Goal: Information Seeking & Learning: Learn about a topic

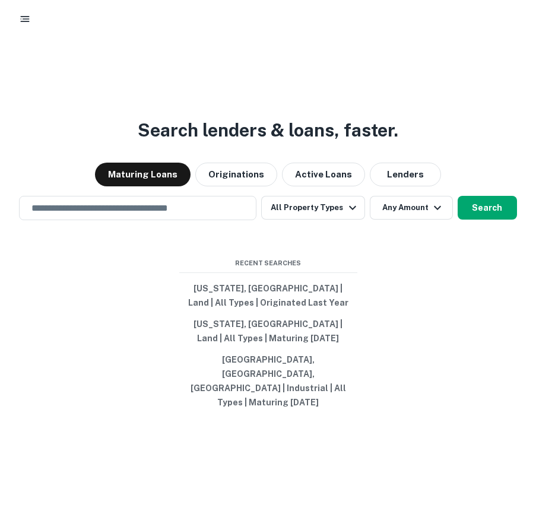
click at [27, 13] on icon "button" at bounding box center [25, 19] width 12 height 12
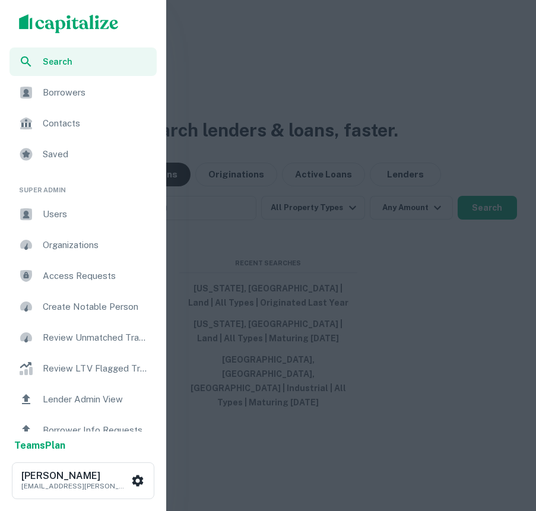
click at [206, 52] on div at bounding box center [268, 255] width 536 height 511
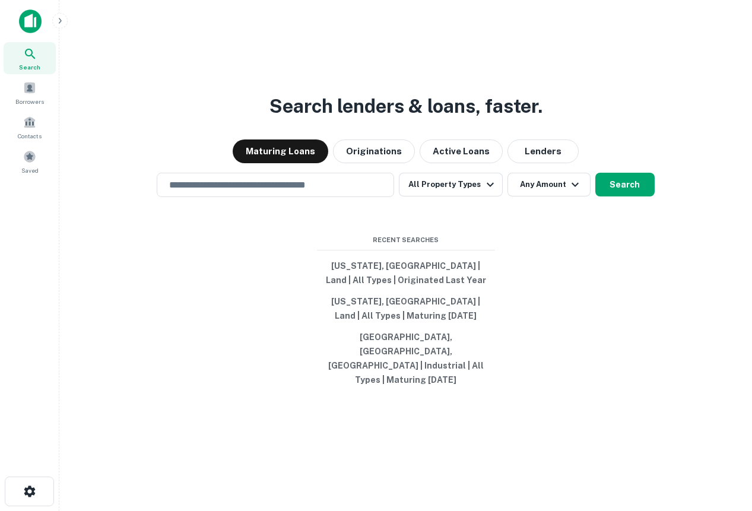
click at [535, 72] on div "Search lenders & loans, faster. Maturing Loans Originations Active Loans Lender…" at bounding box center [405, 283] width 673 height 511
drag, startPoint x: 601, startPoint y: 72, endPoint x: 677, endPoint y: 72, distance: 75.9
click at [535, 72] on div "Search lenders & loans, faster. Maturing Loans Originations Active Loans Lender…" at bounding box center [405, 283] width 673 height 511
click at [535, 197] on div "​ All Property Types Any Amount Search" at bounding box center [405, 185] width 673 height 24
click at [18, 118] on div "Contacts" at bounding box center [30, 127] width 52 height 32
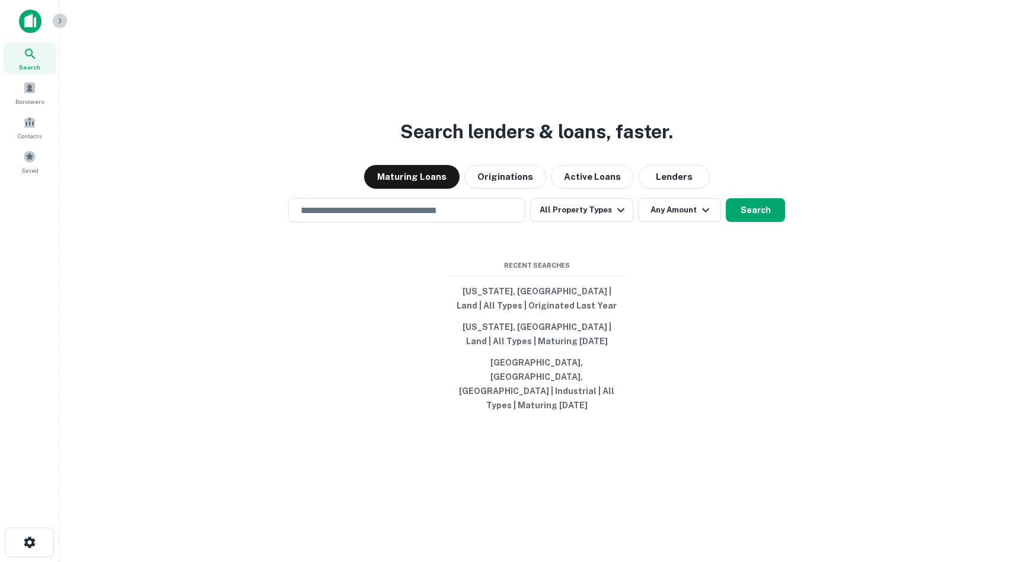
click at [62, 26] on button "button" at bounding box center [59, 20] width 15 height 15
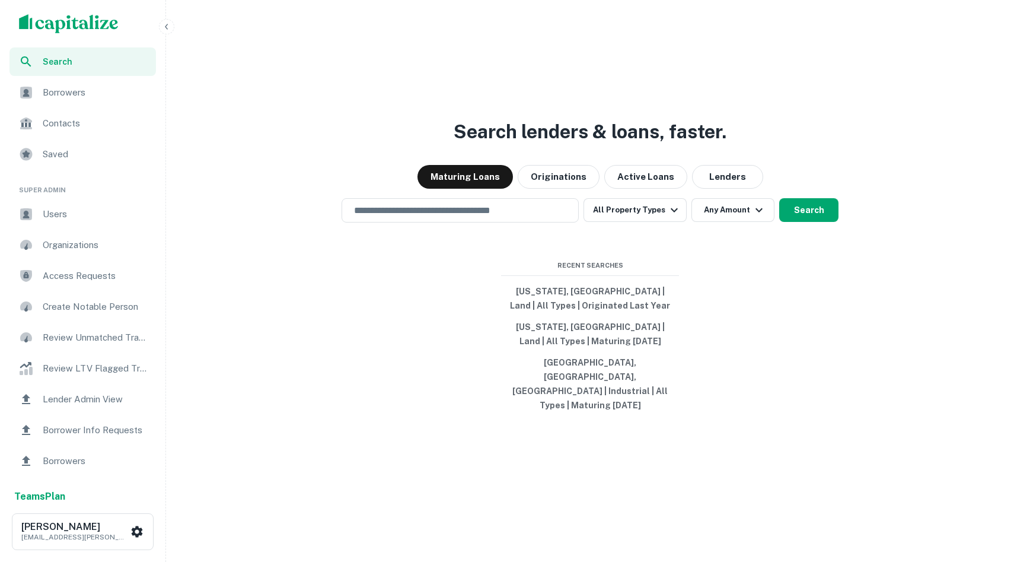
click at [65, 222] on div "Users" at bounding box center [82, 214] width 147 height 28
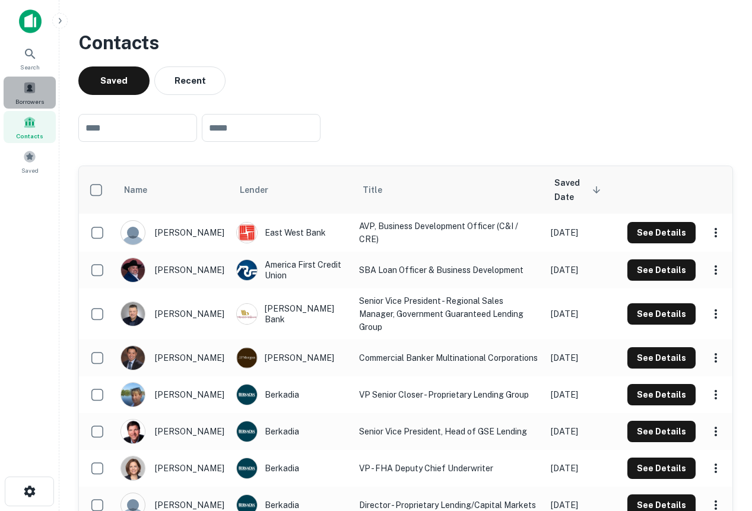
click at [43, 103] on span "Borrowers" at bounding box center [29, 101] width 28 height 9
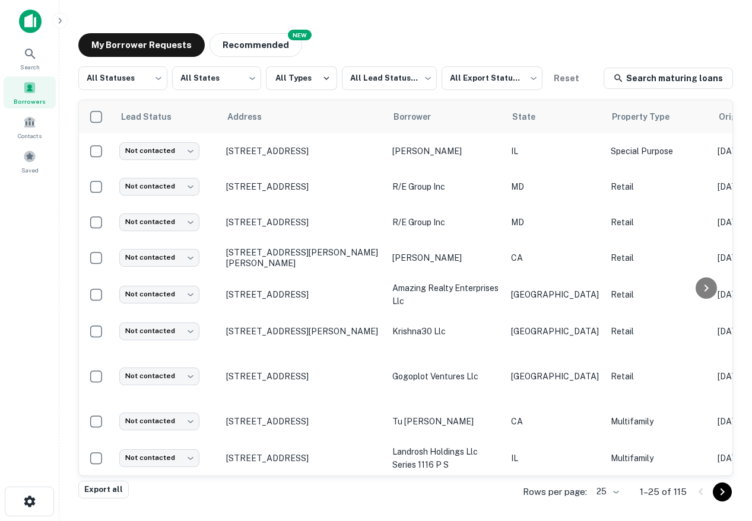
click at [31, 25] on img at bounding box center [30, 21] width 23 height 24
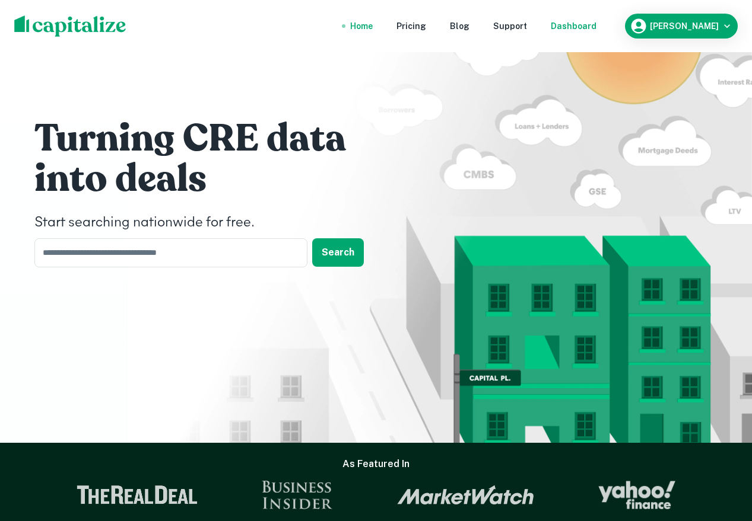
click at [588, 31] on div "Dashboard" at bounding box center [573, 26] width 46 height 13
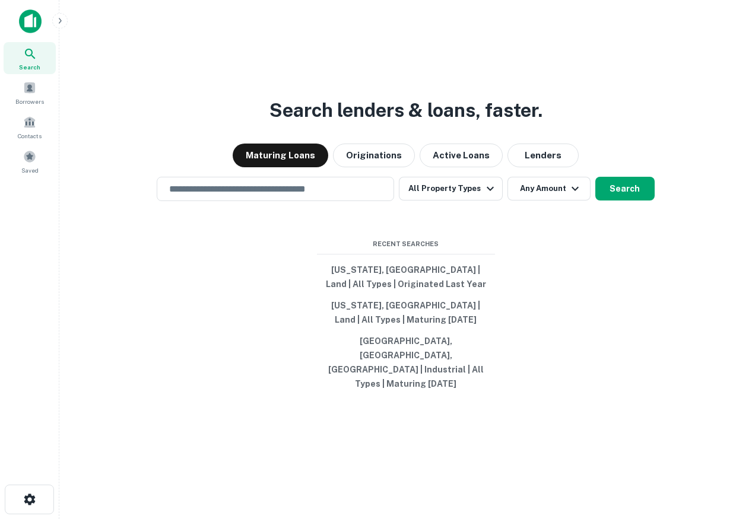
click at [61, 96] on main "Search lenders & loans, faster. Maturing Loans Originations Active Loans Lender…" at bounding box center [405, 259] width 692 height 519
click at [287, 196] on input "text" at bounding box center [275, 189] width 227 height 14
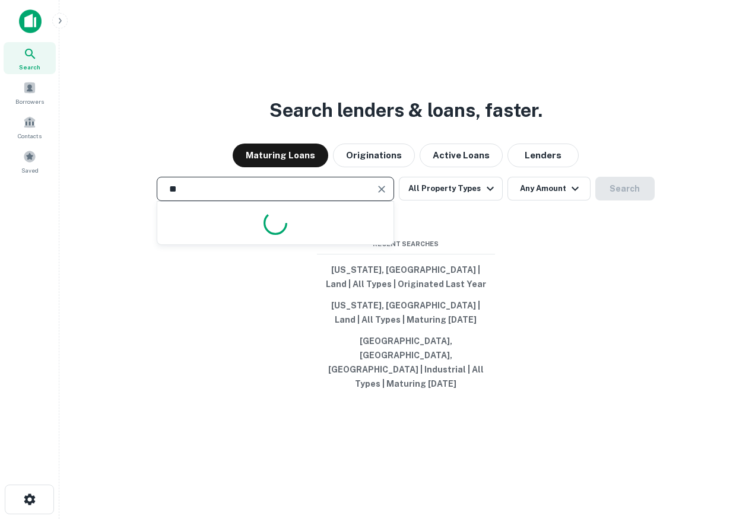
type input "*"
click at [393, 83] on div "Search lenders & loans, faster. Maturing Loans Originations Active Loans Lender…" at bounding box center [405, 287] width 673 height 519
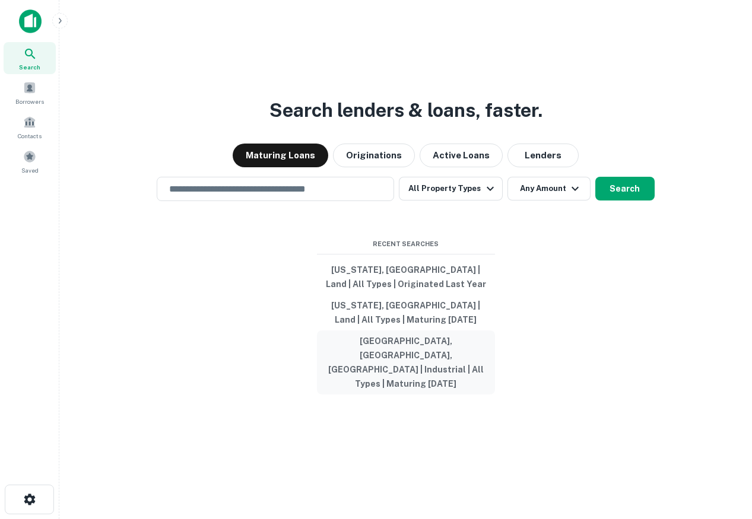
click at [385, 358] on button "Orange County, CA, USA | Industrial | All Types | Maturing In 1 Year" at bounding box center [406, 362] width 178 height 64
type input "**********"
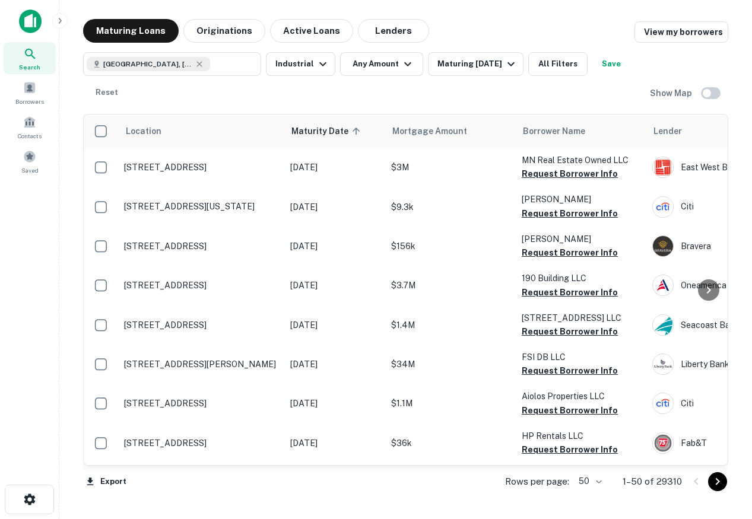
click at [36, 57] on icon at bounding box center [30, 54] width 14 height 14
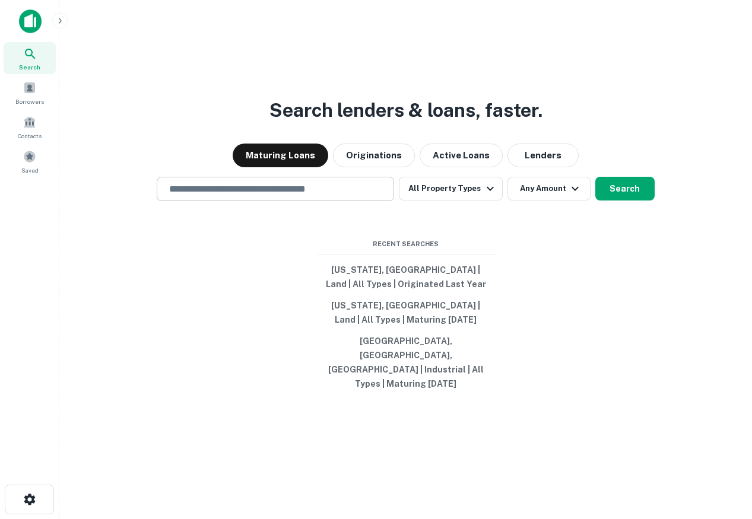
click at [317, 196] on input "text" at bounding box center [275, 189] width 227 height 14
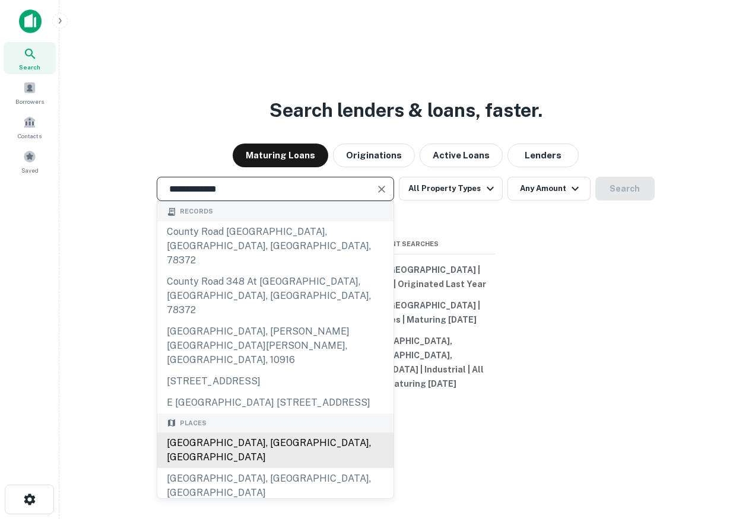
click at [262, 432] on div "[GEOGRAPHIC_DATA], [GEOGRAPHIC_DATA], [GEOGRAPHIC_DATA]" at bounding box center [275, 450] width 236 height 36
type input "**********"
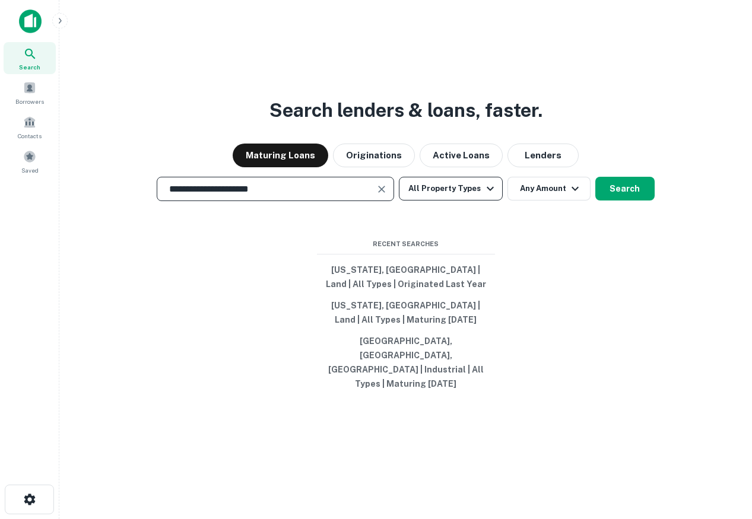
click at [466, 199] on button "All Property Types" at bounding box center [450, 189] width 103 height 24
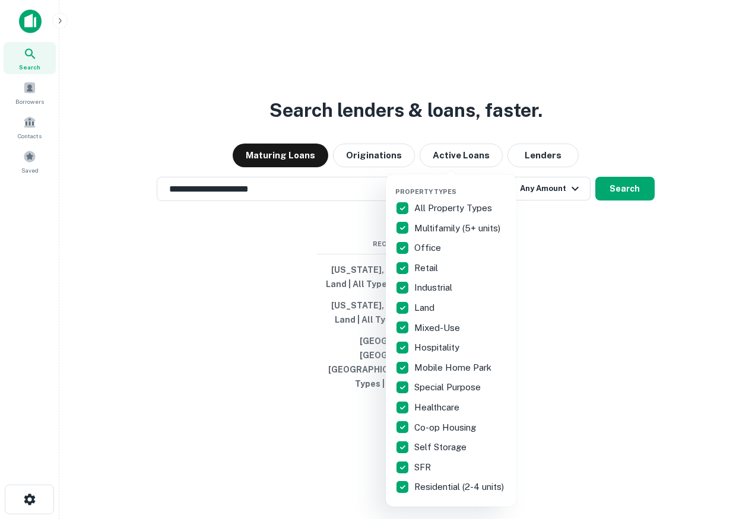
click at [612, 207] on div at bounding box center [376, 259] width 752 height 519
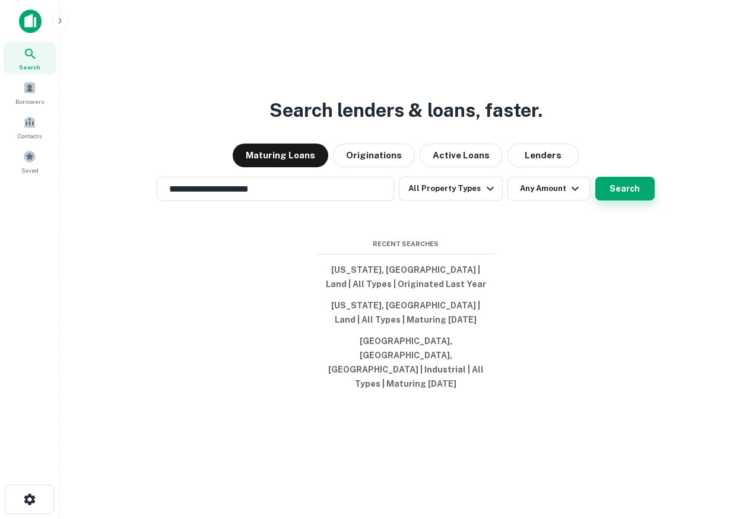
click at [627, 200] on button "Search" at bounding box center [624, 189] width 59 height 24
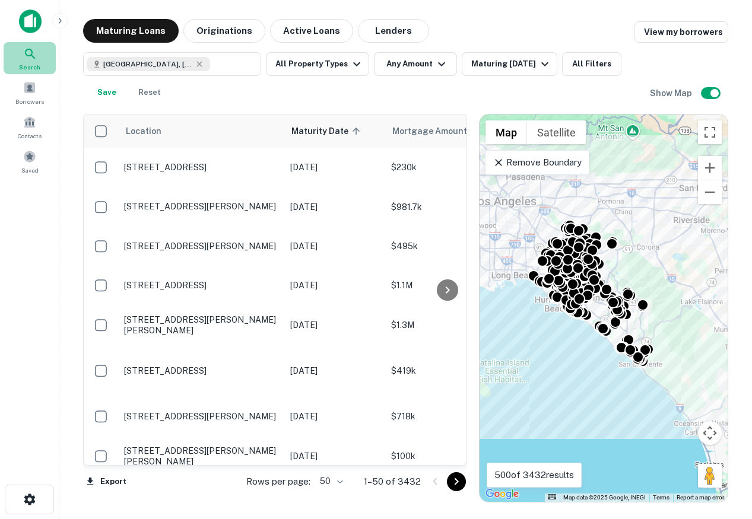
click at [32, 57] on icon at bounding box center [30, 54] width 14 height 14
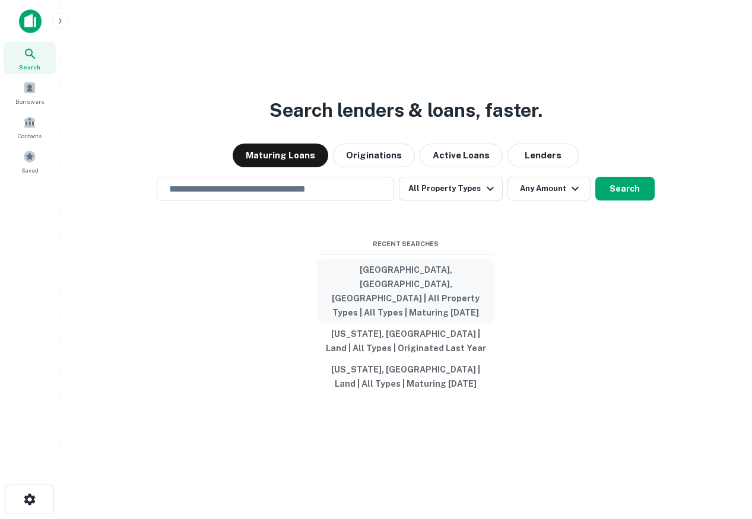
drag, startPoint x: 558, startPoint y: 416, endPoint x: 351, endPoint y: 285, distance: 244.5
click at [351, 285] on div "Search lenders & loans, faster. Maturing Loans Originations Active Loans Lender…" at bounding box center [405, 287] width 673 height 519
drag, startPoint x: 368, startPoint y: 255, endPoint x: 477, endPoint y: 259, distance: 108.6
click at [477, 249] on span "Recent Searches" at bounding box center [406, 244] width 178 height 10
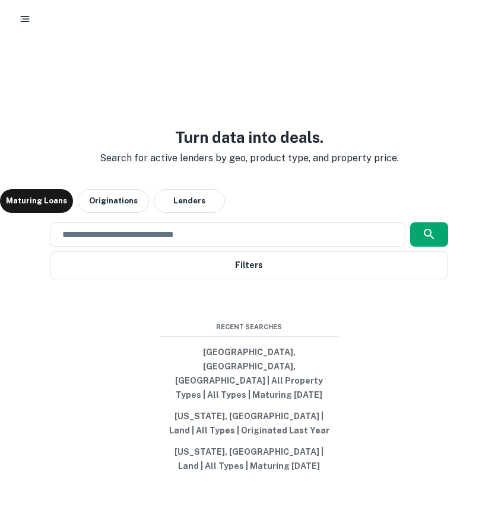
click at [21, 20] on icon "button" at bounding box center [25, 19] width 12 height 12
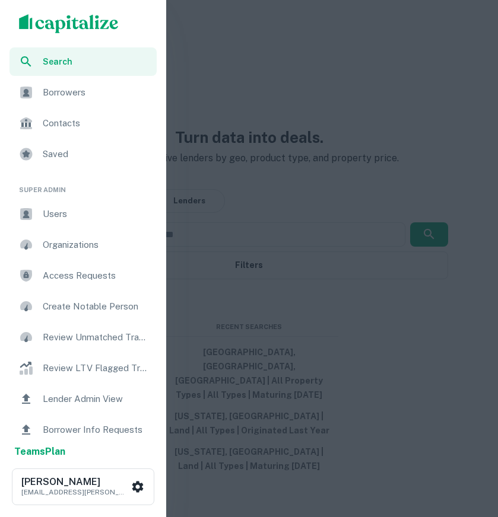
click at [78, 222] on div "Users" at bounding box center [82, 214] width 147 height 28
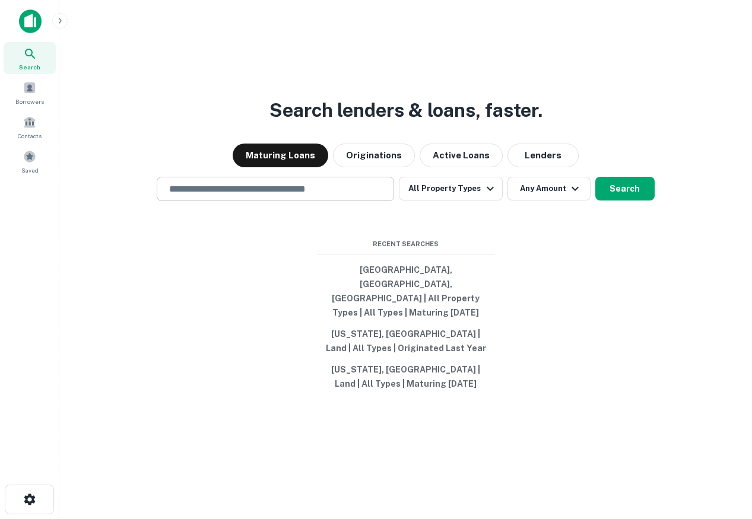
click at [201, 201] on div "​" at bounding box center [275, 189] width 237 height 24
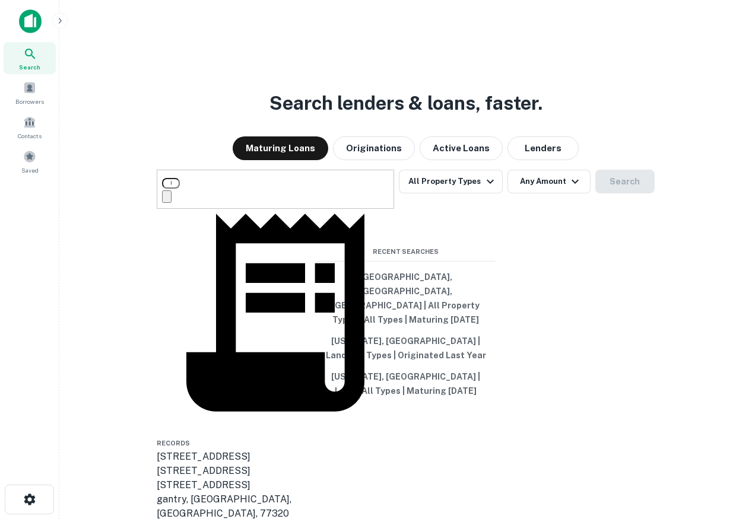
scroll to position [113, 0]
type input "******"
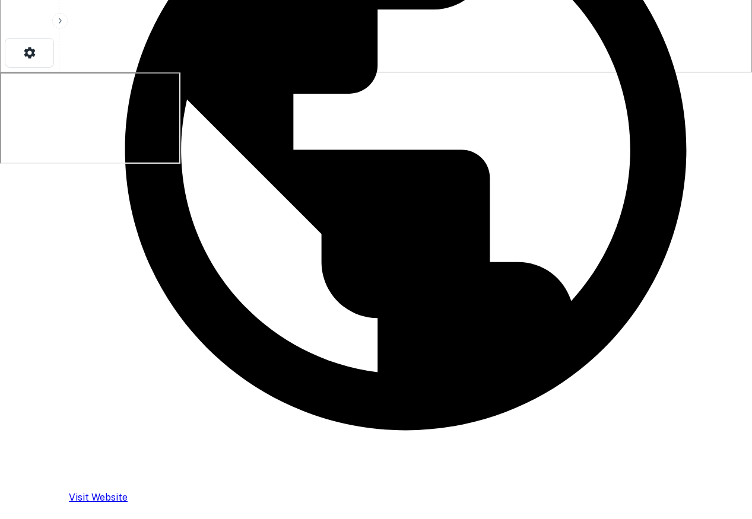
scroll to position [460, 0]
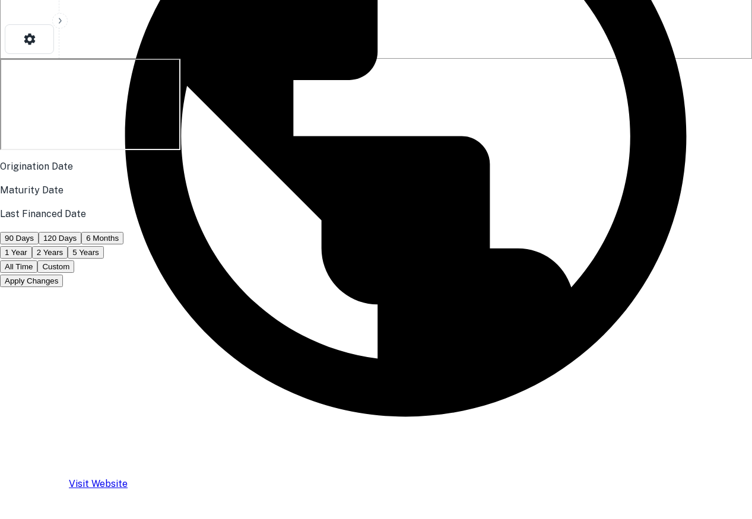
click at [371, 174] on p "Origination Date" at bounding box center [376, 167] width 752 height 14
click at [37, 273] on button "All Time" at bounding box center [18, 266] width 37 height 12
click at [63, 287] on button "Apply Changes" at bounding box center [31, 281] width 63 height 12
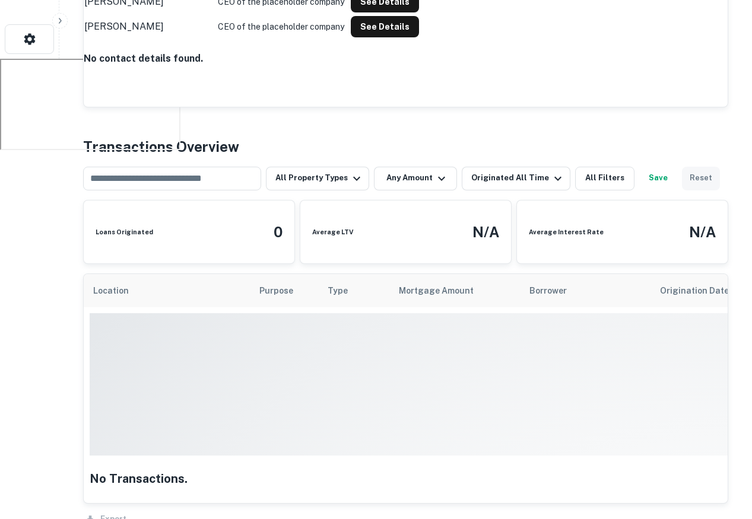
click at [692, 182] on button "Reset" at bounding box center [701, 179] width 38 height 24
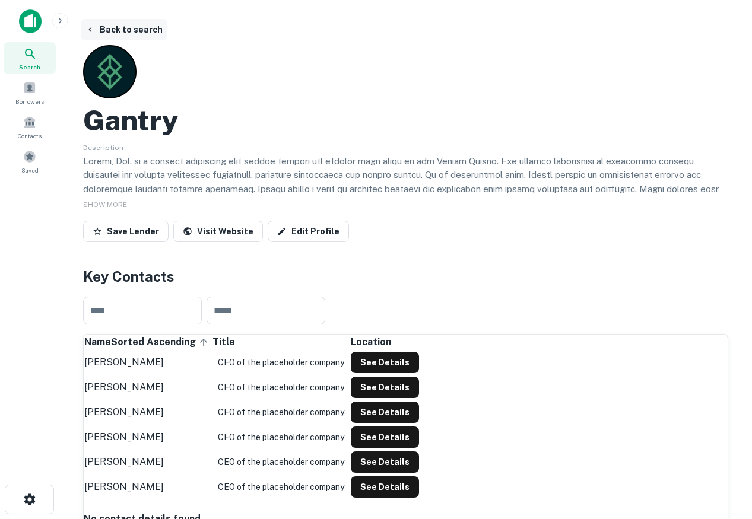
click at [125, 20] on button "Back to search" at bounding box center [124, 29] width 87 height 21
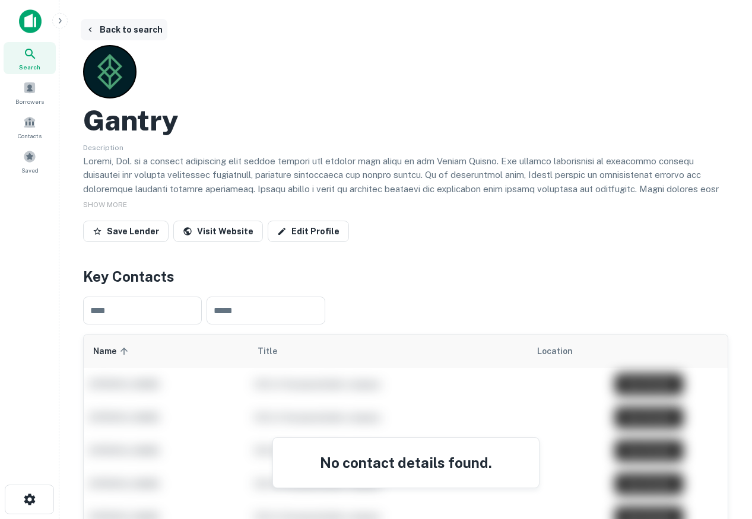
click at [114, 28] on button "Back to search" at bounding box center [124, 29] width 87 height 21
click at [112, 29] on button "Back to search" at bounding box center [124, 29] width 87 height 21
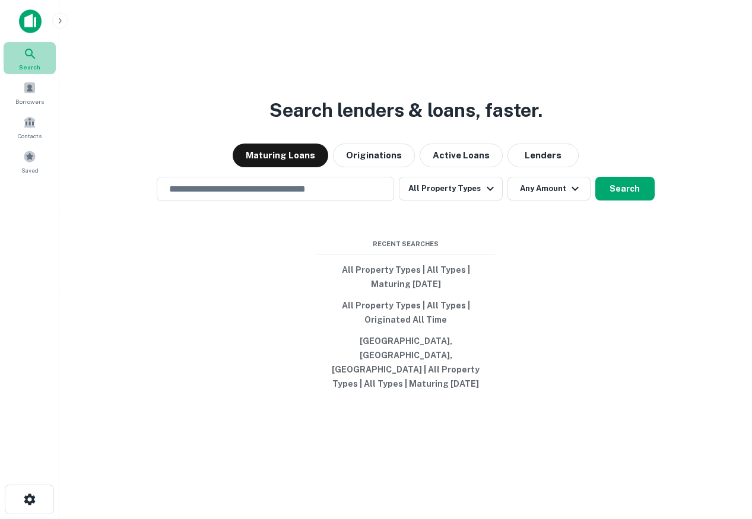
click at [31, 52] on icon at bounding box center [30, 54] width 14 height 14
drag, startPoint x: 435, startPoint y: 374, endPoint x: 135, endPoint y: 231, distance: 332.5
click at [135, 231] on div "Search lenders & loans, faster. Maturing Loans Originations Active Loans Lender…" at bounding box center [405, 287] width 673 height 519
click at [247, 277] on div "Search lenders & loans, faster. Maturing Loans Originations Active Loans Lender…" at bounding box center [405, 287] width 673 height 519
click at [15, 94] on div "Borrowers" at bounding box center [30, 93] width 52 height 32
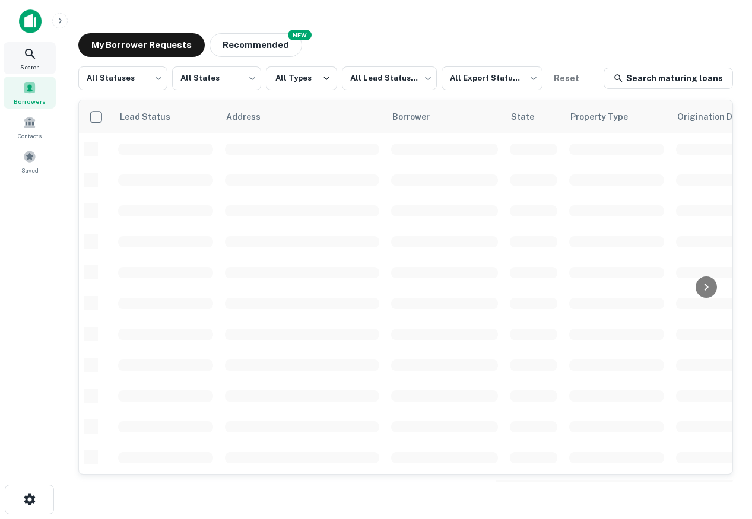
click at [37, 61] on div "Search" at bounding box center [30, 58] width 52 height 32
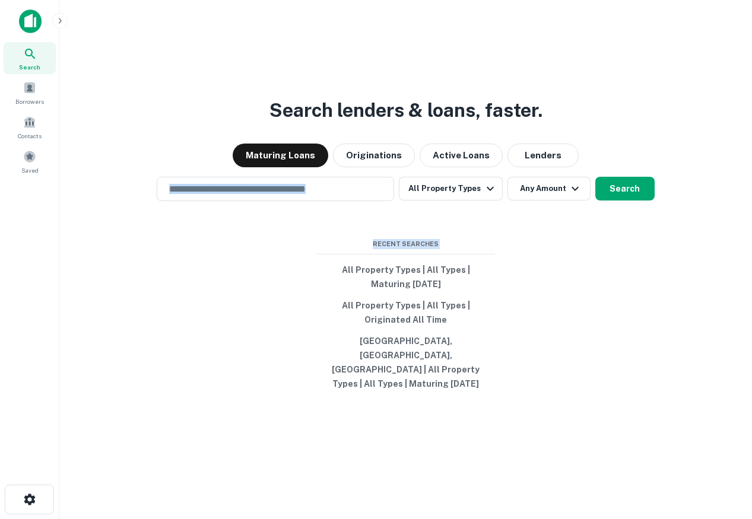
drag, startPoint x: 513, startPoint y: 405, endPoint x: 225, endPoint y: 168, distance: 373.4
click at [225, 168] on div "Search lenders & loans, faster. Maturing Loans Originations Active Loans Lender…" at bounding box center [405, 287] width 673 height 519
click at [211, 126] on div "Search lenders & loans, faster. Maturing Loans Originations Active Loans Lender…" at bounding box center [405, 287] width 673 height 519
click at [33, 501] on icon "button" at bounding box center [29, 499] width 11 height 11
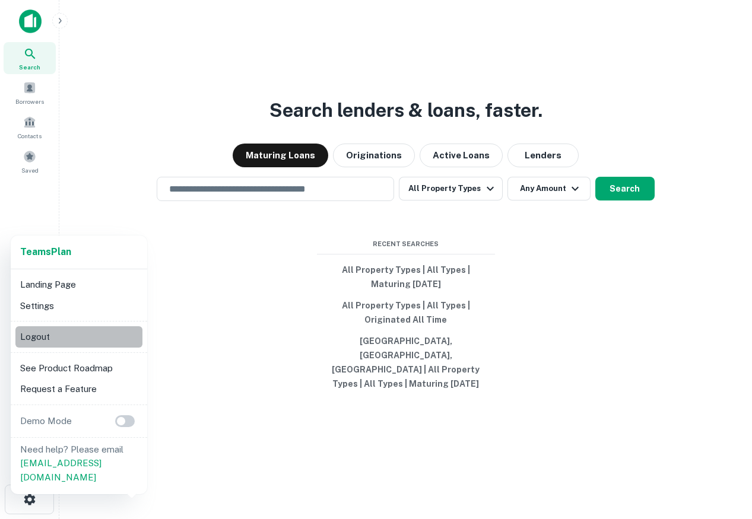
click at [55, 335] on li "Logout" at bounding box center [78, 336] width 127 height 21
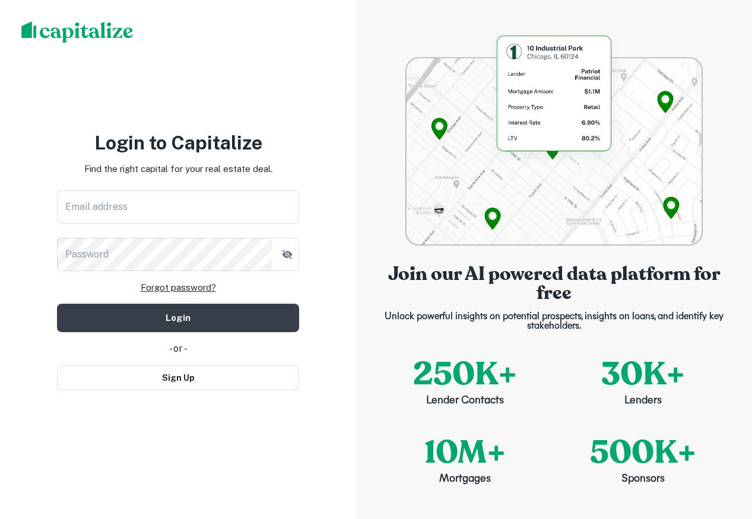
type input "**********"
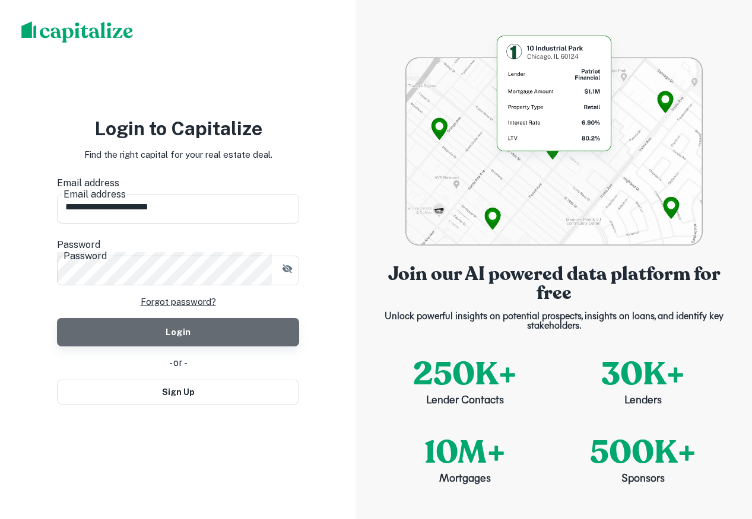
click at [161, 320] on button "Login" at bounding box center [178, 332] width 242 height 28
